Goal: Task Accomplishment & Management: Manage account settings

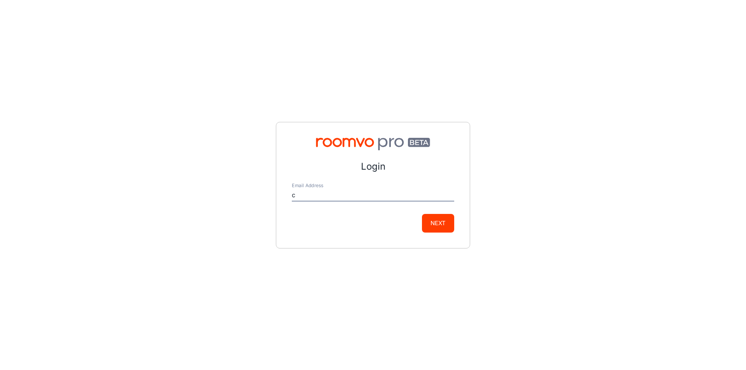
type input "cgollub@easternfloor.com"
click at [444, 223] on button "Next" at bounding box center [438, 223] width 32 height 19
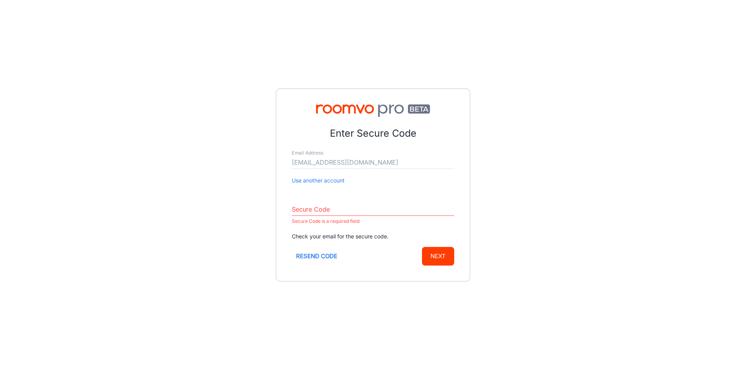
click at [148, 171] on div "Enter Secure Code Email Address cgollub@easternfloor.com Use another account Se…" at bounding box center [373, 185] width 746 height 370
click at [328, 207] on input "Secure Code" at bounding box center [373, 210] width 162 height 12
paste input "167877"
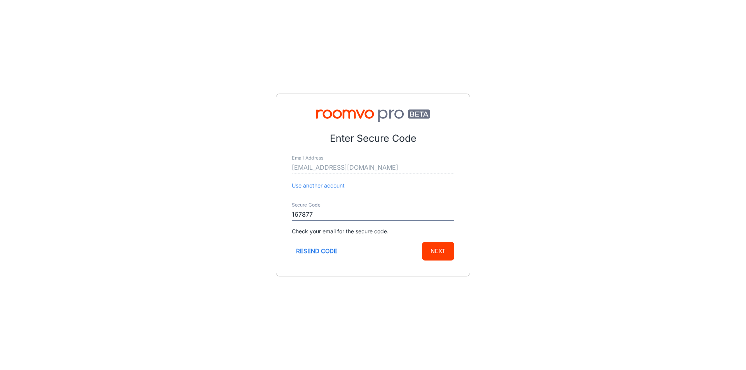
type input "167877"
click at [442, 254] on button "Next" at bounding box center [438, 251] width 32 height 19
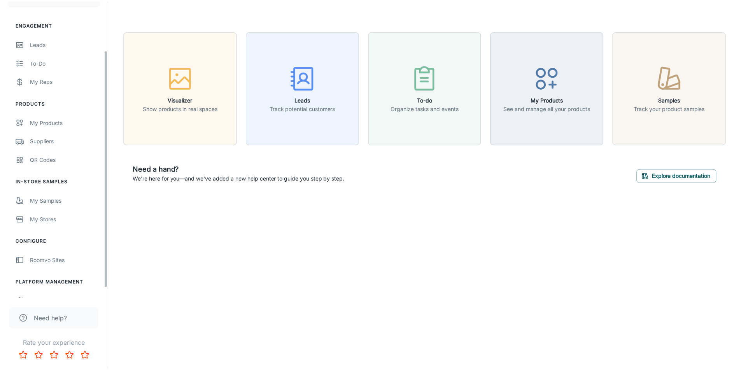
scroll to position [74, 0]
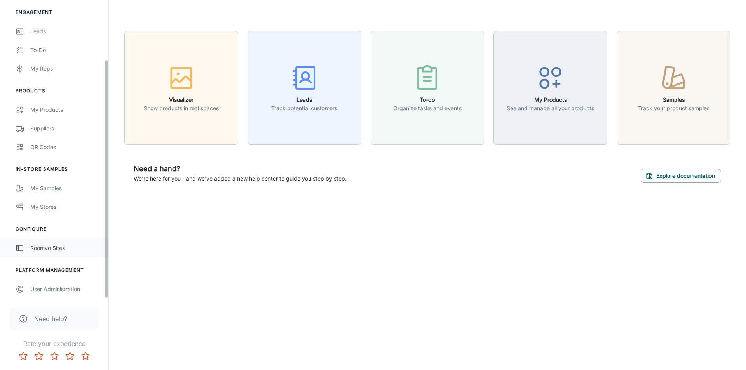
click at [55, 241] on link "Roomvo Sites" at bounding box center [54, 248] width 108 height 19
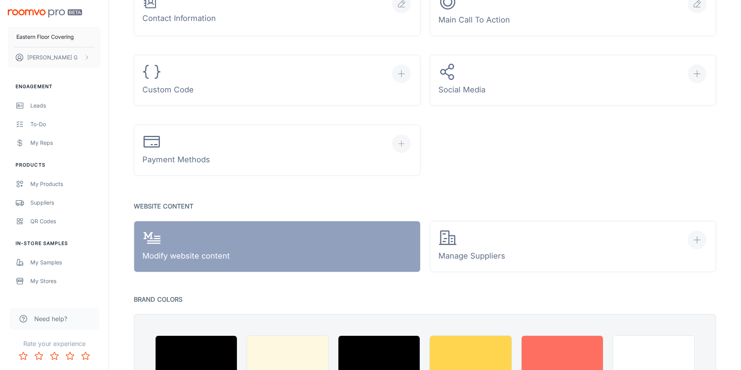
scroll to position [350, 0]
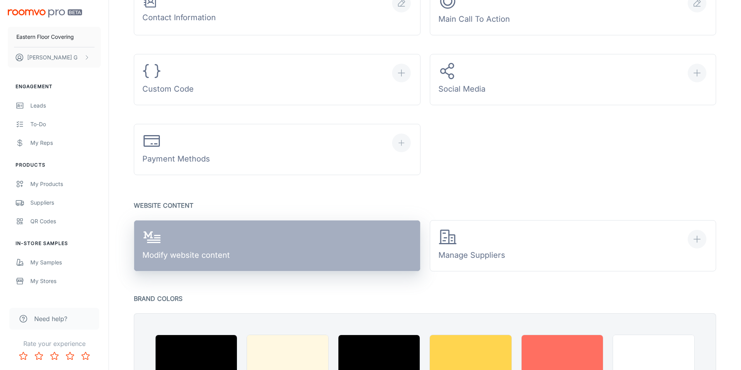
click at [335, 224] on link "Modify website content" at bounding box center [277, 245] width 286 height 51
